Goal: Task Accomplishment & Management: Use online tool/utility

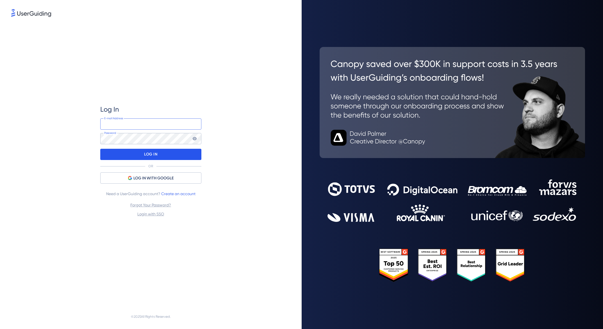
type input "[PERSON_NAME][EMAIL_ADDRESS][DOMAIN_NAME]"
click at [174, 155] on div "LOG IN" at bounding box center [150, 154] width 101 height 11
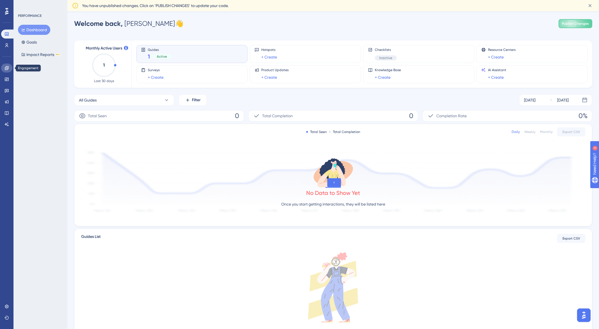
click at [7, 68] on icon at bounding box center [7, 68] width 4 height 4
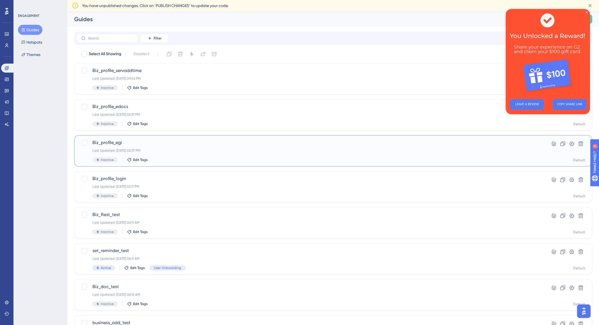
click at [110, 143] on span "Biz_profile_egi" at bounding box center [310, 142] width 437 height 7
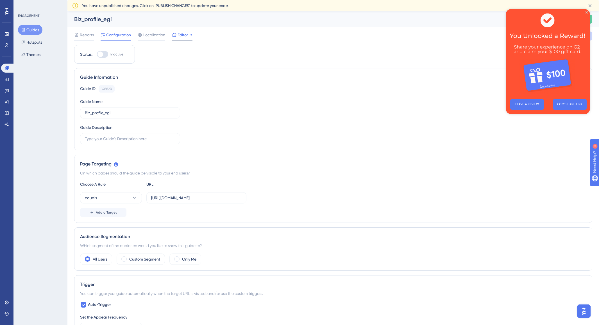
click at [181, 31] on span "Editor" at bounding box center [183, 34] width 10 height 7
click at [590, 3] on icon at bounding box center [590, 6] width 6 height 6
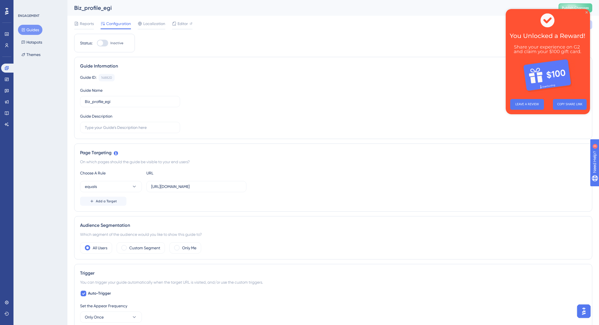
click at [586, 11] on icon "Close Preview" at bounding box center [587, 12] width 2 height 2
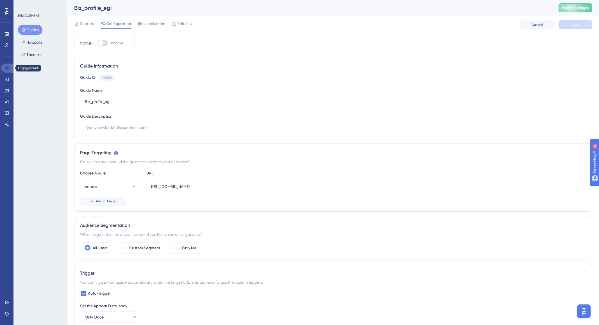
click at [7, 67] on icon at bounding box center [6, 68] width 4 height 4
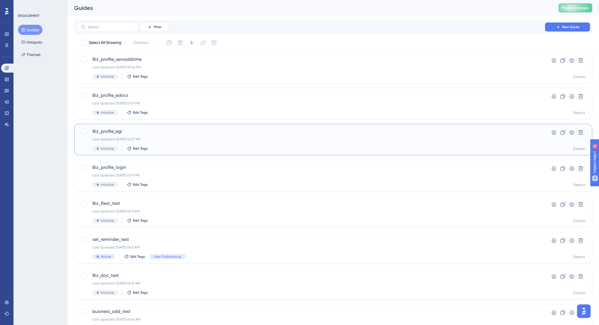
click at [106, 132] on span "Biz_profile_egi" at bounding box center [310, 131] width 437 height 7
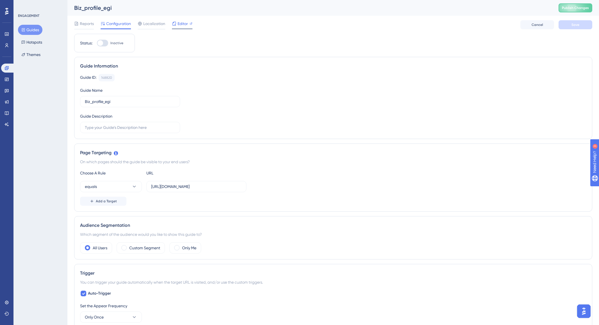
click at [180, 22] on span "Editor" at bounding box center [183, 23] width 10 height 7
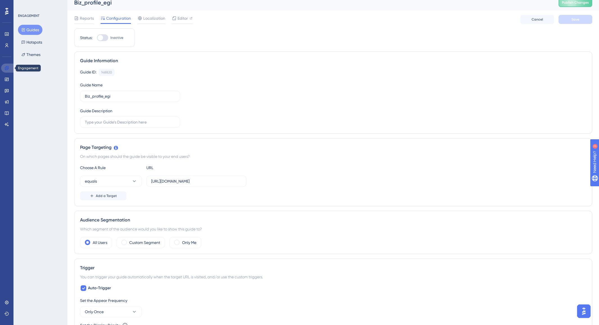
click at [7, 69] on icon at bounding box center [6, 68] width 4 height 4
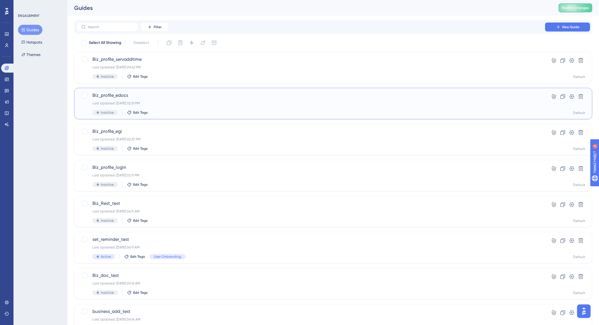
click at [122, 98] on span "Biz_profile_edocs" at bounding box center [310, 95] width 437 height 7
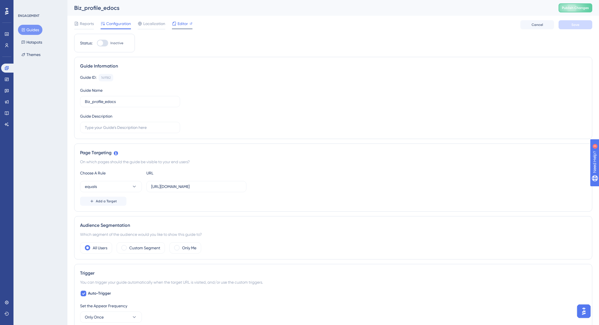
click at [179, 24] on span "Editor" at bounding box center [183, 23] width 10 height 7
click at [10, 67] on link at bounding box center [7, 68] width 13 height 9
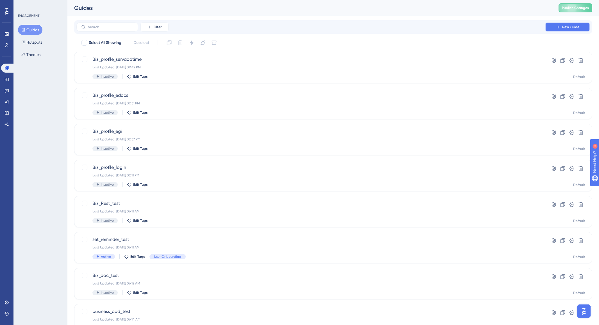
click at [555, 26] on button "New Guide" at bounding box center [567, 26] width 45 height 9
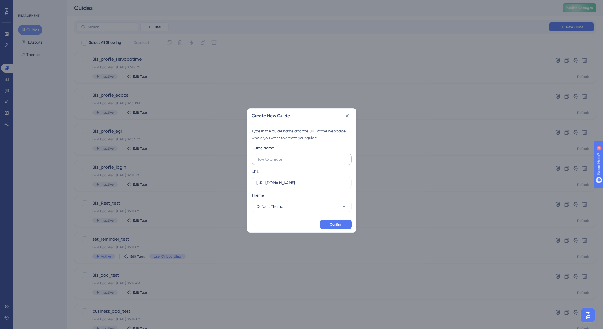
click at [276, 160] on input "text" at bounding box center [302, 159] width 90 height 6
type input "foobar"
click at [309, 206] on button "Default Theme" at bounding box center [302, 206] width 100 height 11
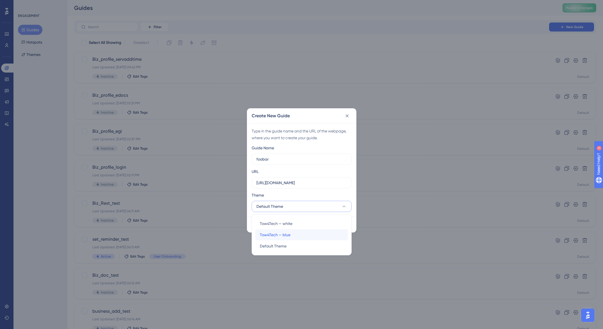
click at [301, 236] on div "Tow4Tech — blue Tow4Tech — blue" at bounding box center [302, 234] width 84 height 11
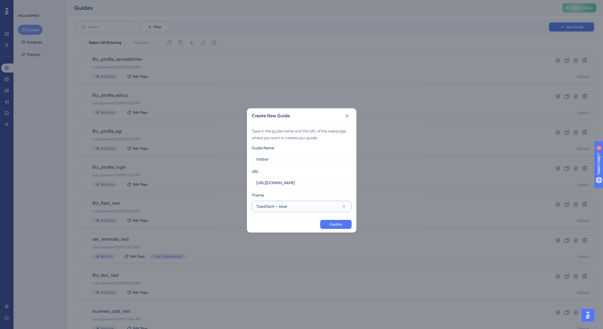
click at [299, 208] on button "Tow4Tech — blue" at bounding box center [302, 206] width 100 height 11
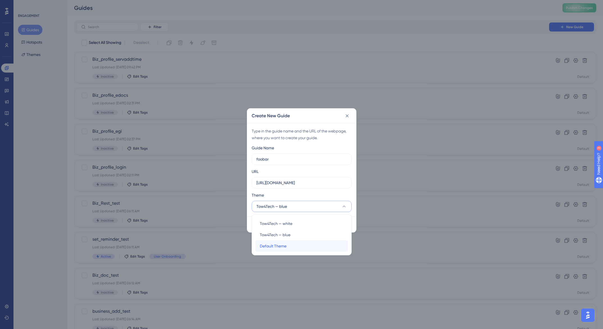
click at [291, 244] on div "Default Theme Default Theme" at bounding box center [302, 245] width 84 height 11
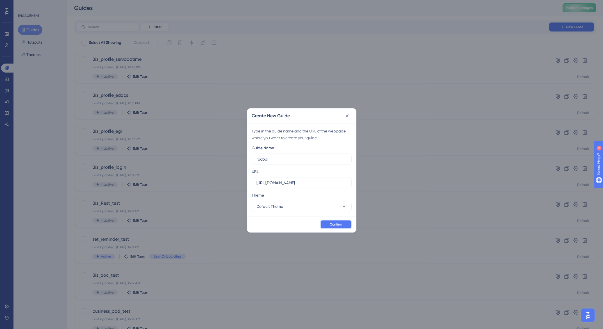
click at [332, 223] on span "Confirm" at bounding box center [336, 224] width 12 height 4
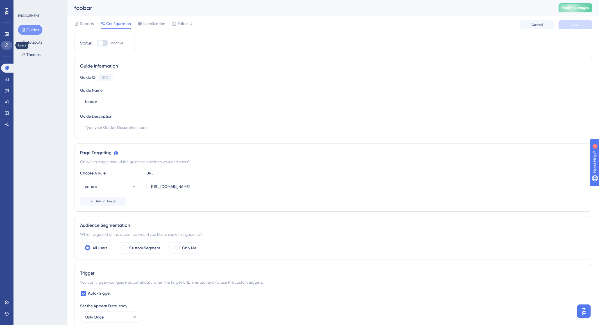
click at [9, 44] on link at bounding box center [6, 45] width 11 height 9
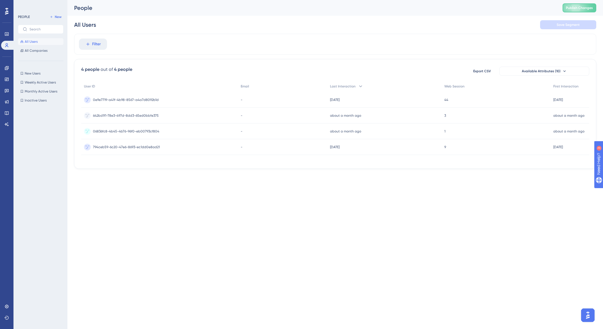
click at [33, 41] on span "All Users" at bounding box center [31, 41] width 13 height 4
click at [5, 308] on icon at bounding box center [6, 306] width 4 height 4
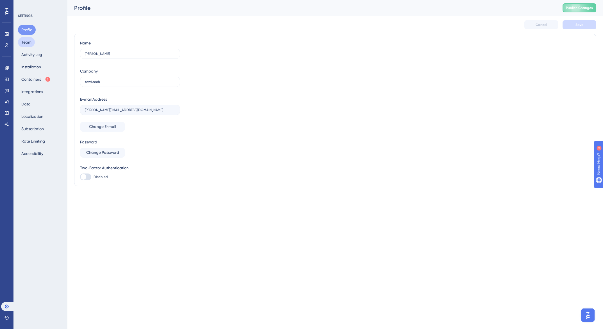
click at [28, 41] on button "Team" at bounding box center [26, 42] width 17 height 10
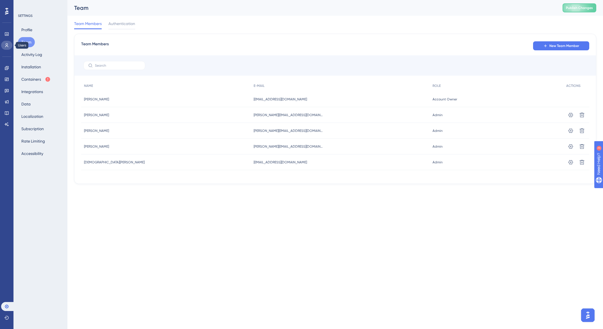
click at [7, 45] on icon at bounding box center [6, 45] width 4 height 4
